Goal: Find specific page/section: Find specific page/section

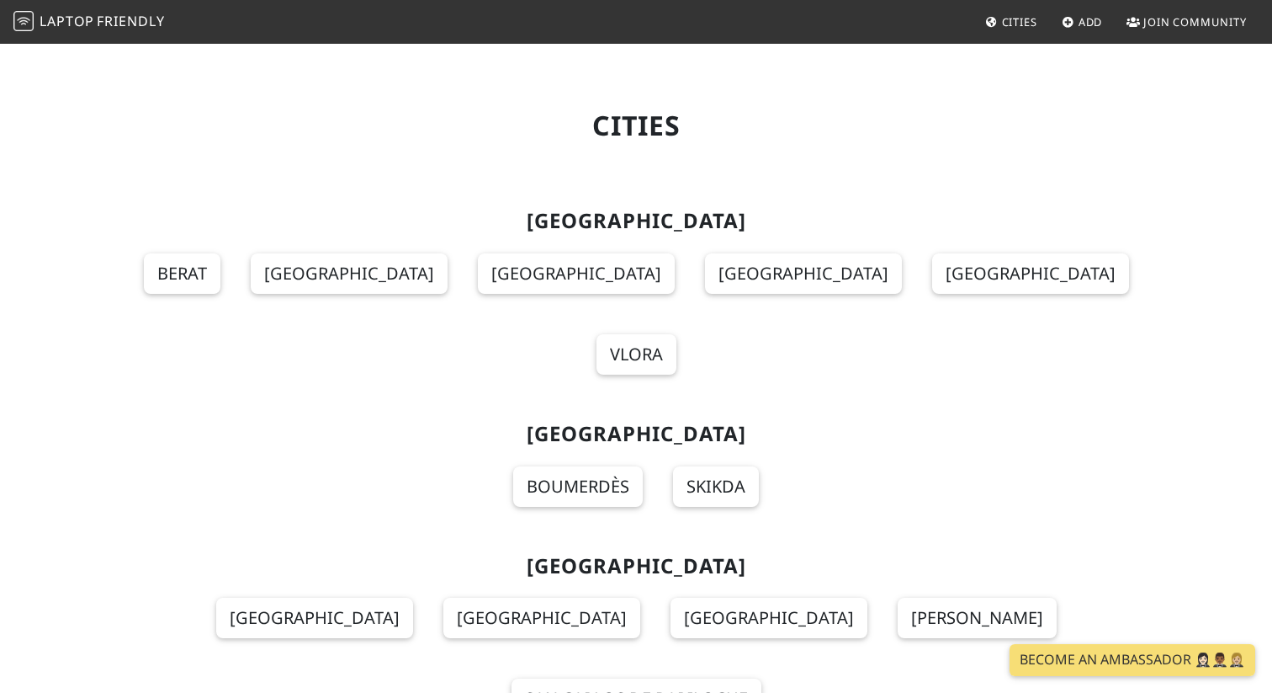
click at [113, 24] on span "Friendly" at bounding box center [130, 21] width 67 height 19
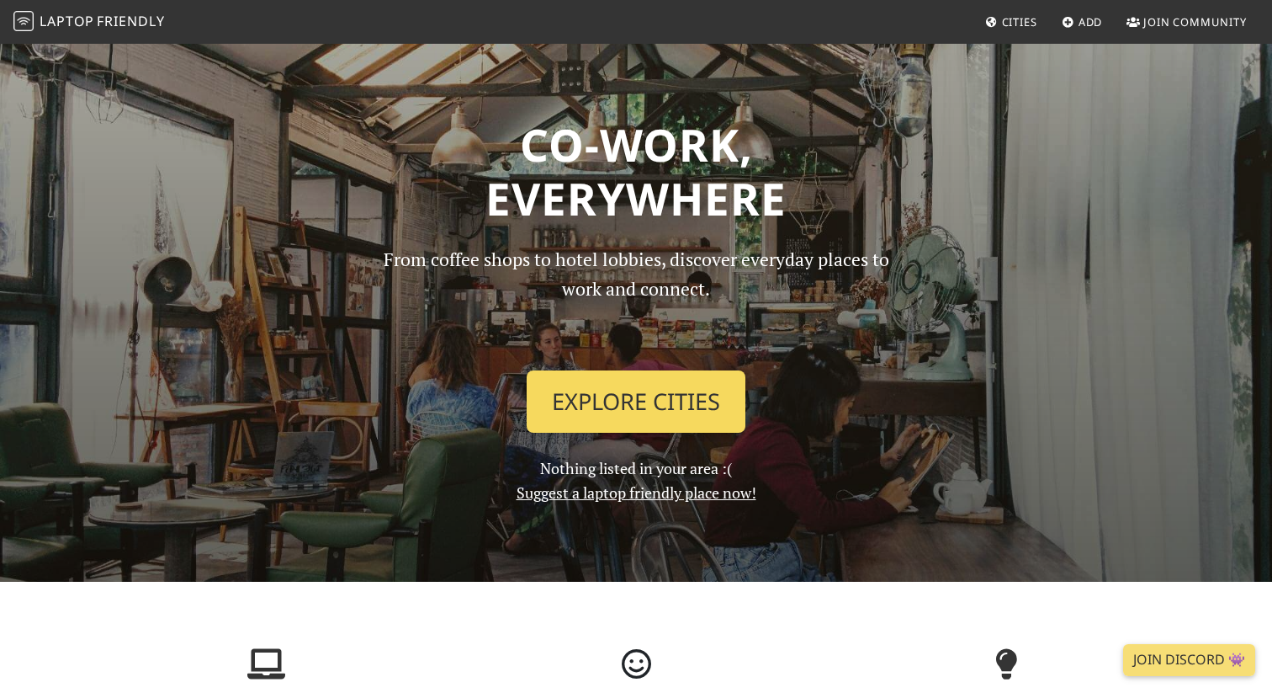
click at [608, 418] on link "Explore Cities" at bounding box center [636, 401] width 219 height 62
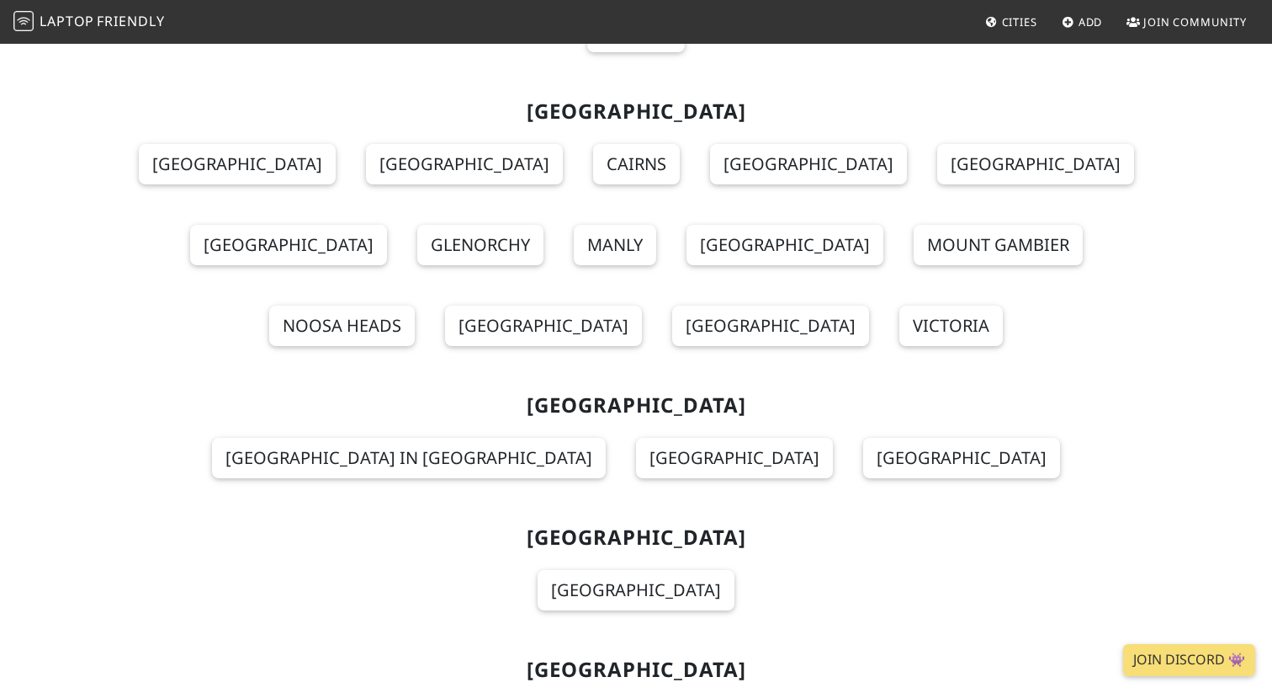
scroll to position [11336, 0]
